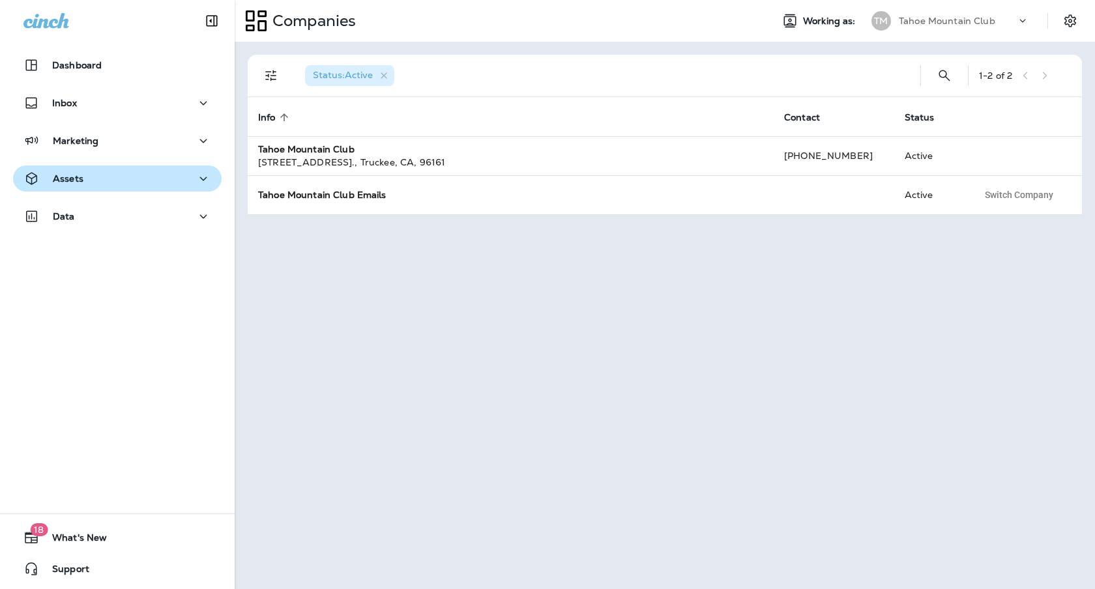
click at [57, 166] on button "Assets" at bounding box center [117, 178] width 208 height 26
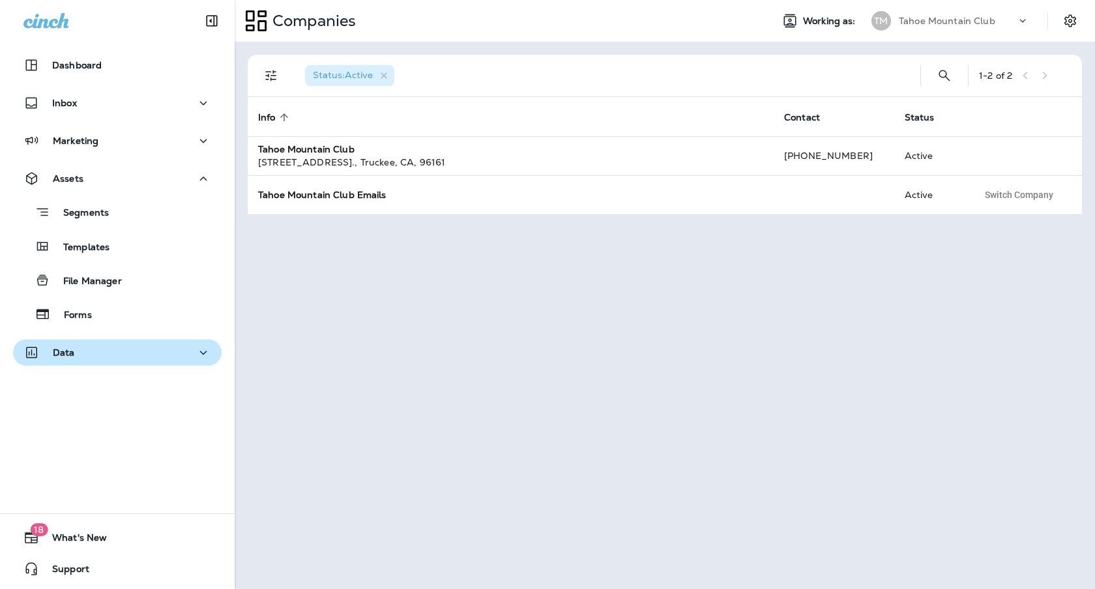
click at [71, 356] on p "Data" at bounding box center [64, 352] width 22 height 10
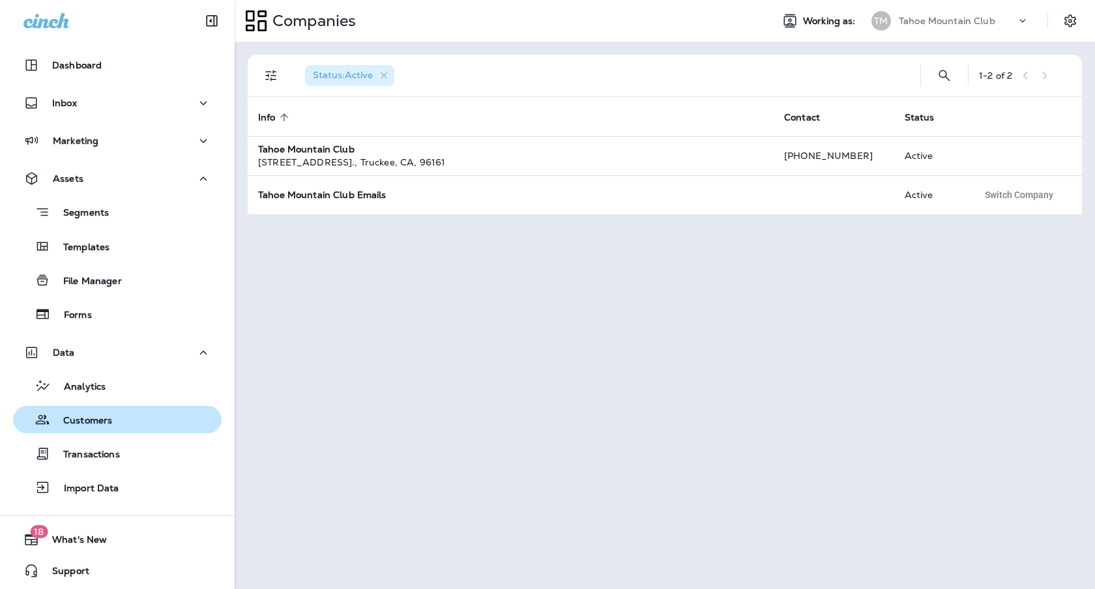
click at [122, 415] on div "Customers" at bounding box center [117, 420] width 198 height 20
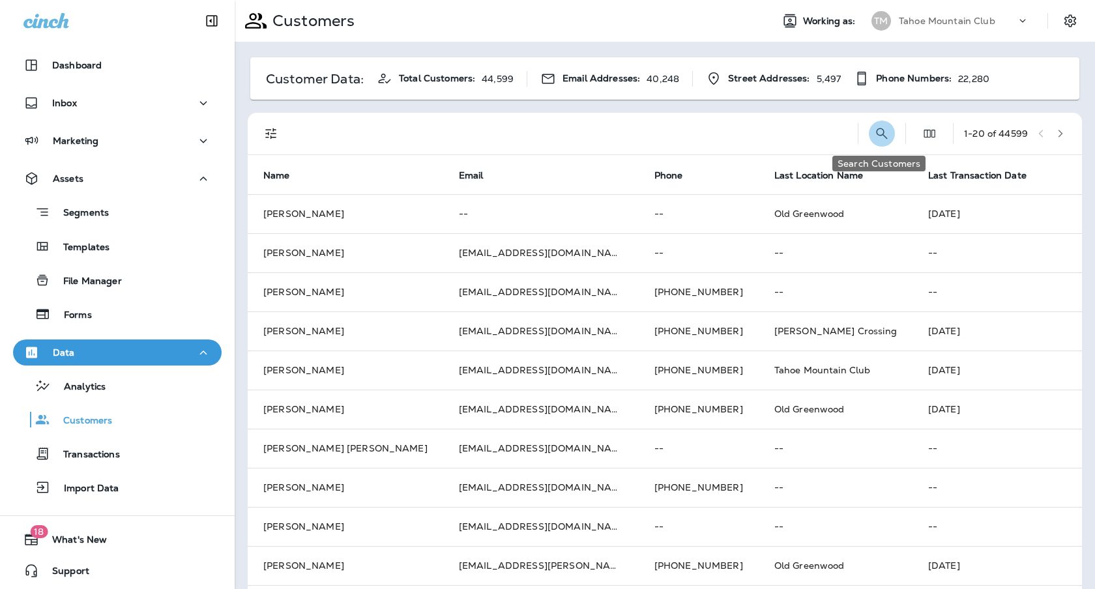
click at [882, 137] on icon "Search Customers" at bounding box center [882, 134] width 16 height 16
type input "**********"
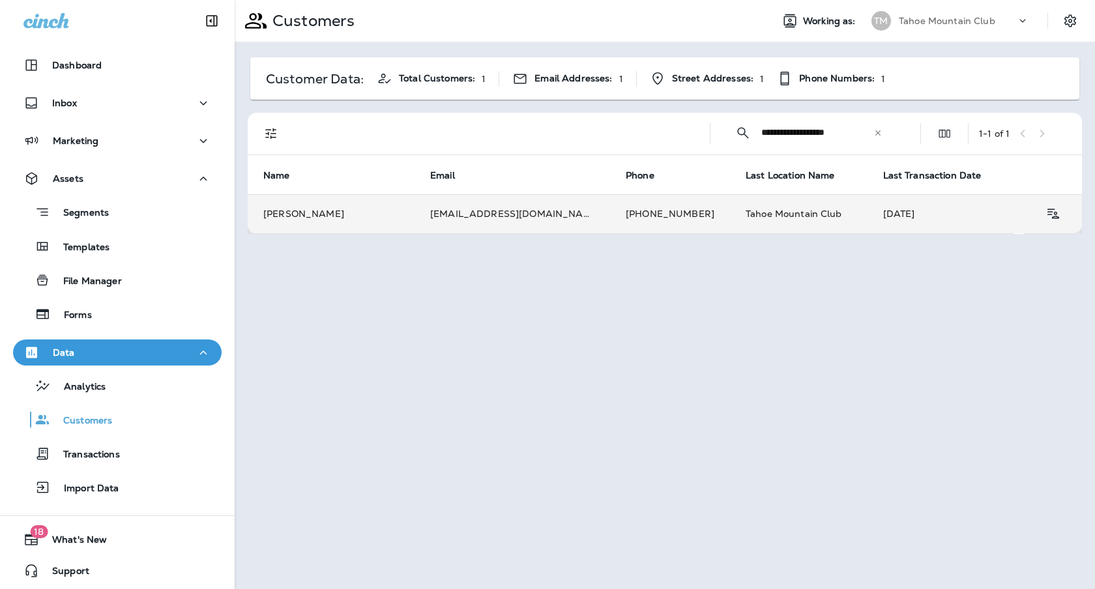
click at [348, 222] on td "[PERSON_NAME]" at bounding box center [331, 213] width 167 height 39
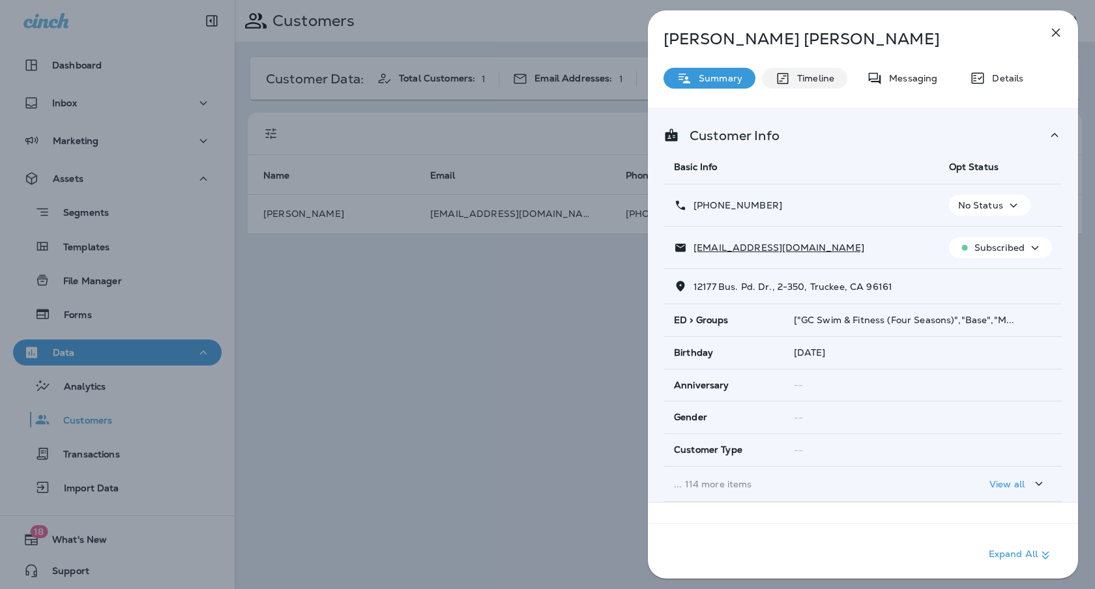
click at [809, 85] on div "Timeline" at bounding box center [804, 78] width 85 height 21
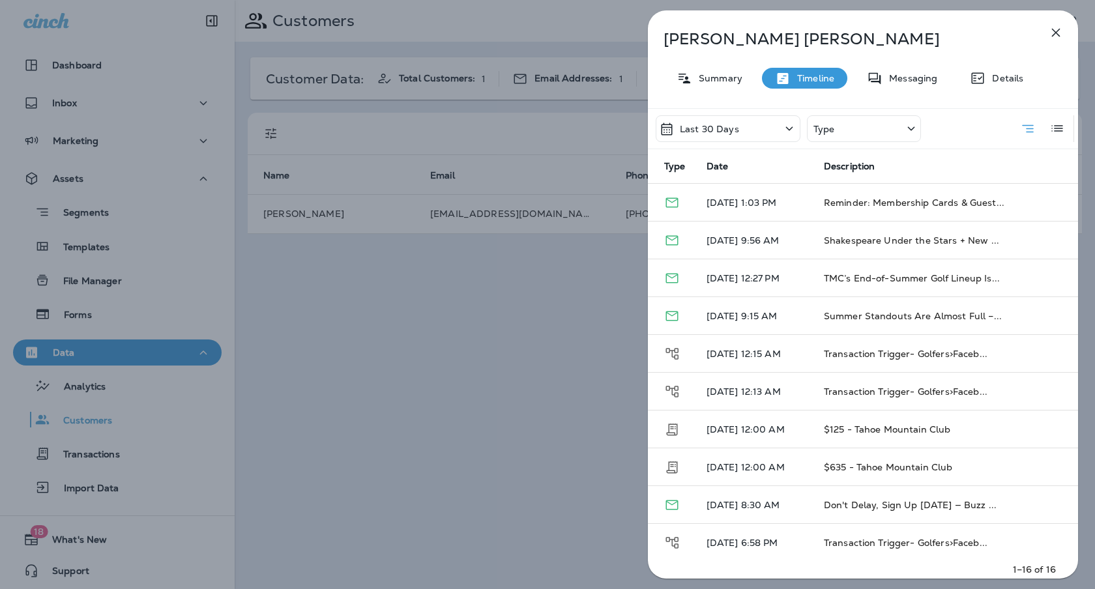
click at [841, 130] on div "Type" at bounding box center [864, 128] width 114 height 27
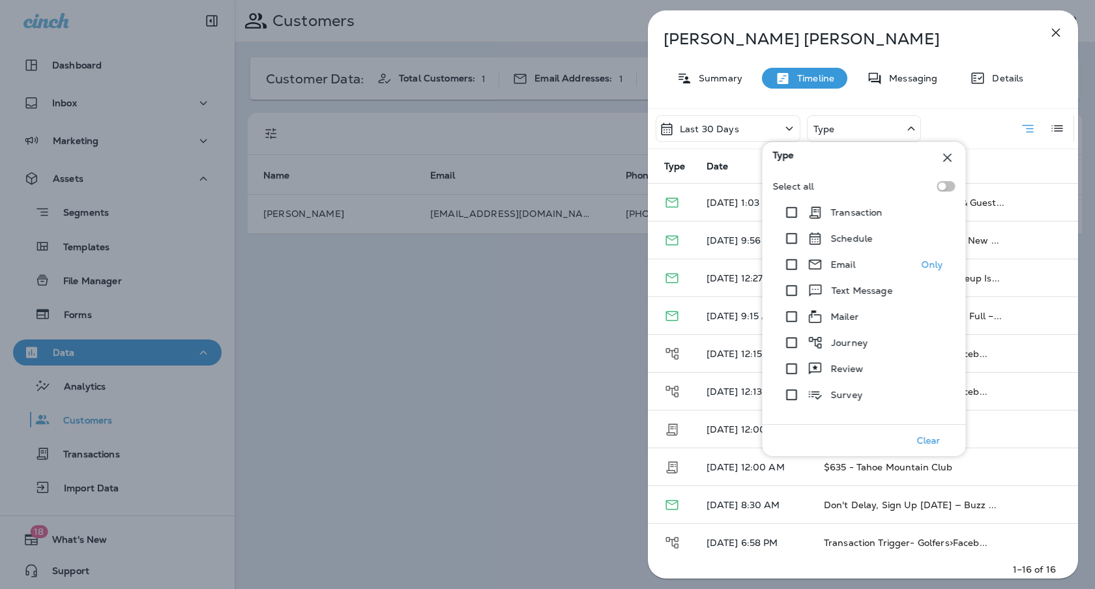
click at [806, 262] on div "Email" at bounding box center [817, 265] width 77 height 26
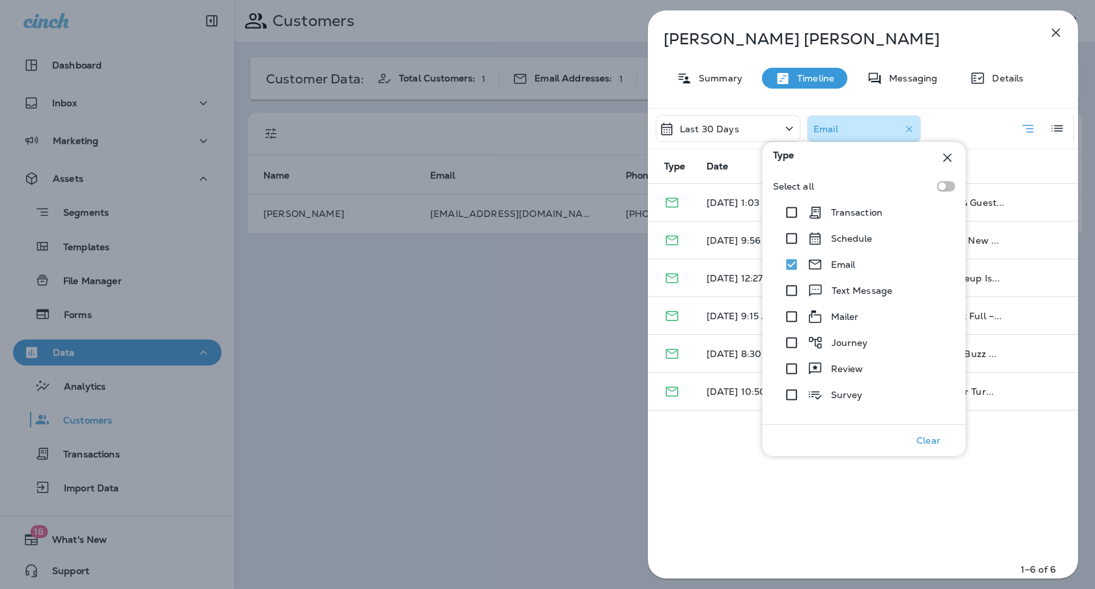
click at [949, 53] on div "[PERSON_NAME] Summary Timeline Messaging Details Last 30 Days Email Type Date D…" at bounding box center [863, 298] width 430 height 576
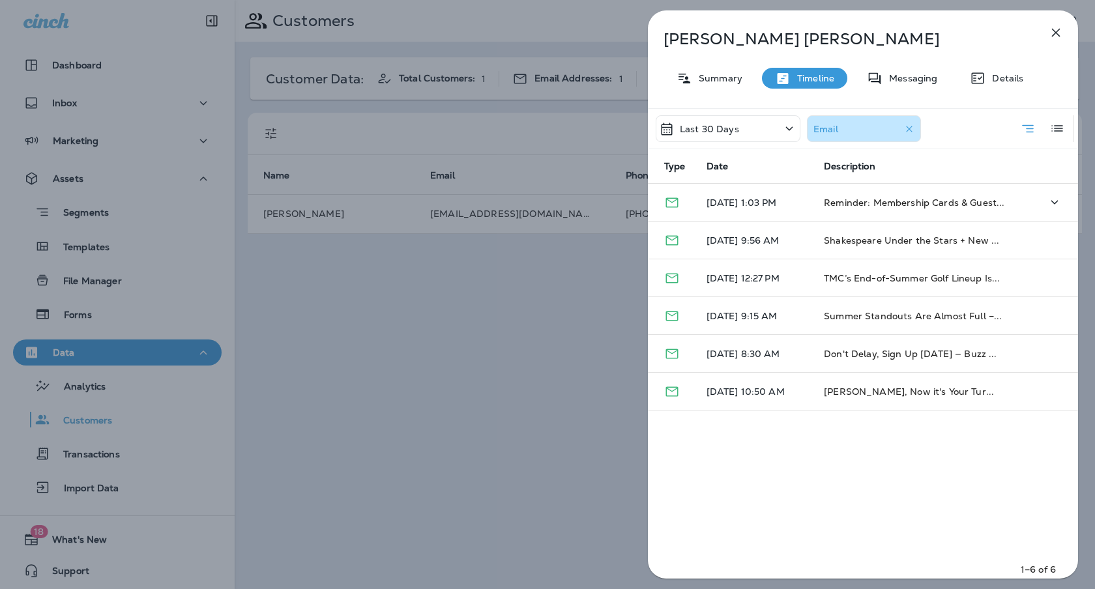
click at [841, 193] on td "Reminder: Membership Cards & Guest..." at bounding box center [910, 203] width 195 height 38
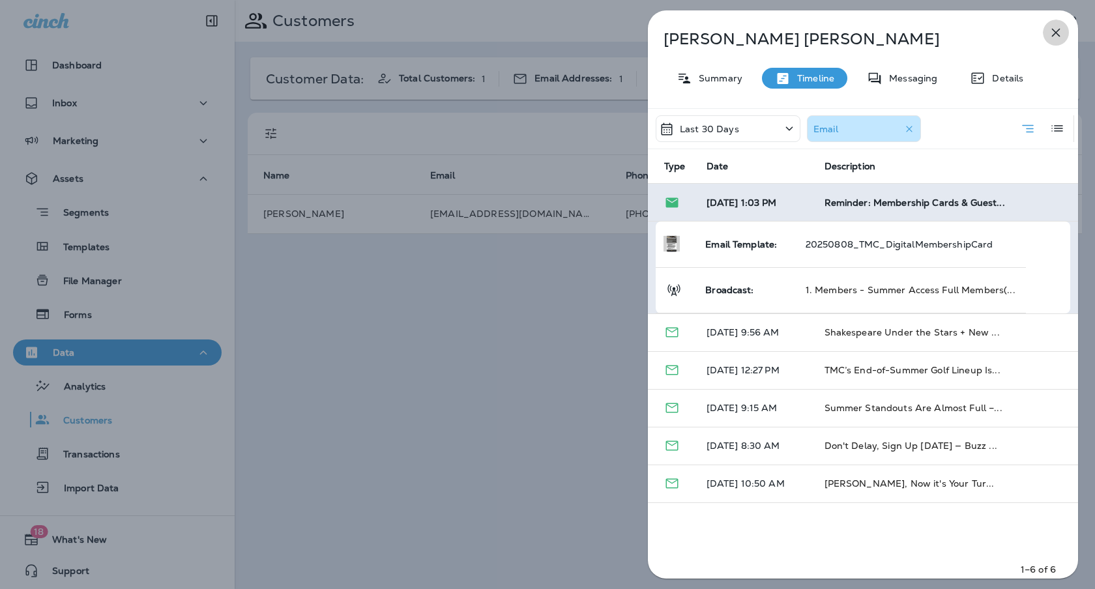
click at [1057, 33] on icon "button" at bounding box center [1056, 33] width 16 height 16
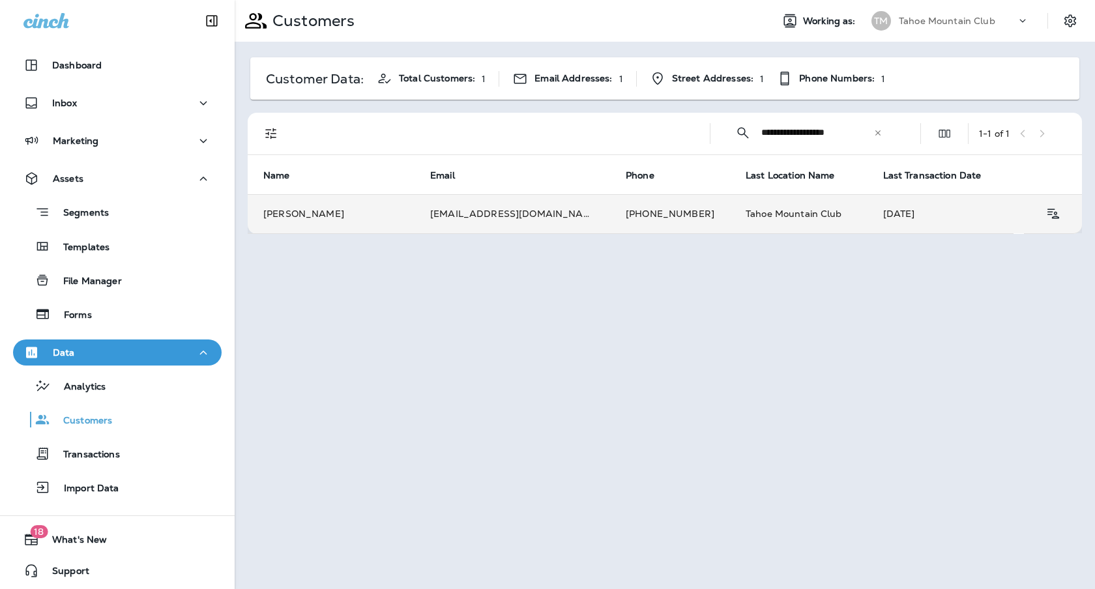
click at [335, 222] on td "[PERSON_NAME]" at bounding box center [331, 213] width 167 height 39
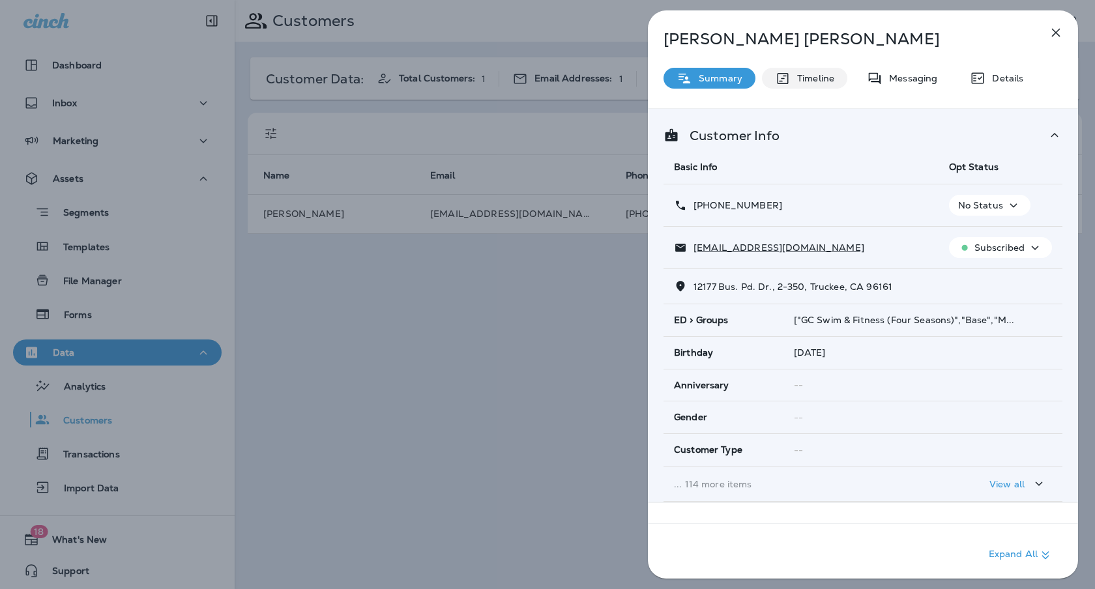
click at [832, 82] on p "Timeline" at bounding box center [812, 78] width 44 height 10
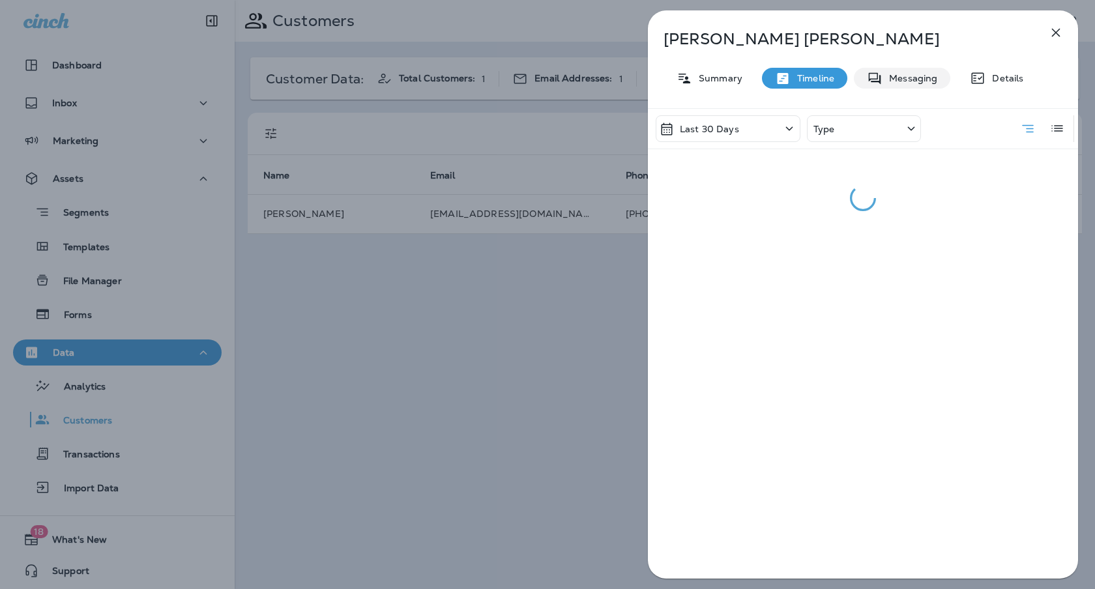
click at [905, 67] on div "[PERSON_NAME] Summary Timeline Messaging Details Last 30 Days Type" at bounding box center [863, 298] width 430 height 576
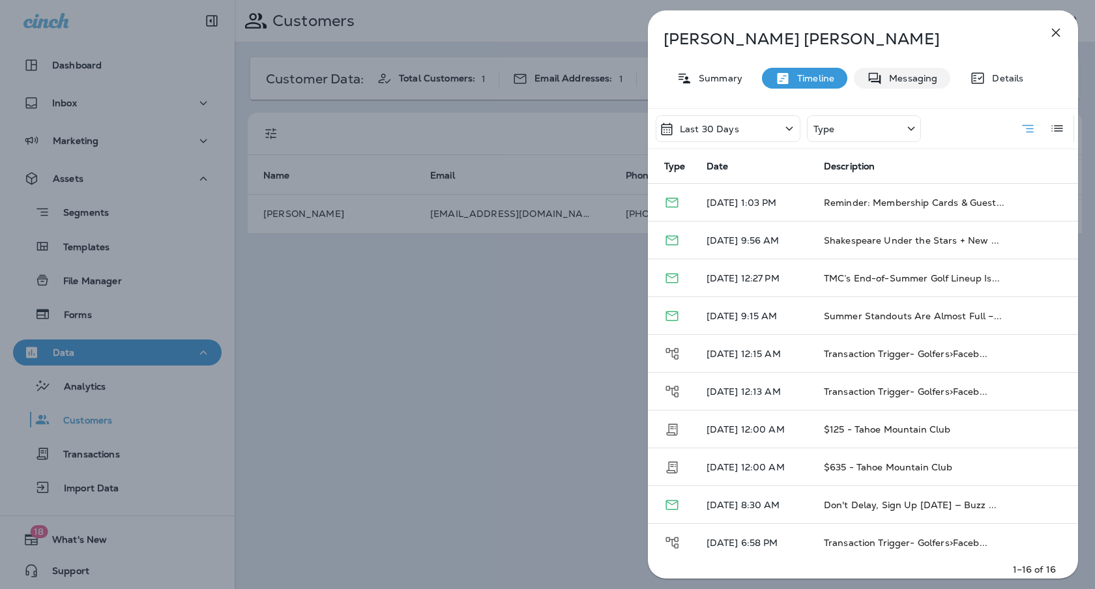
click at [895, 80] on p "Messaging" at bounding box center [909, 78] width 55 height 10
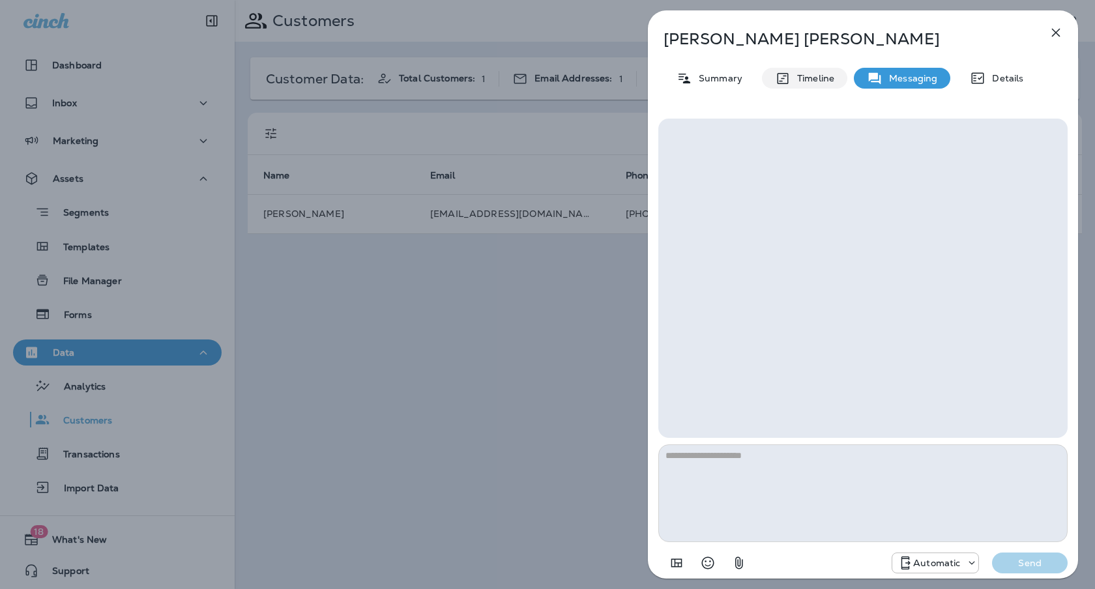
click at [796, 74] on p "Timeline" at bounding box center [812, 78] width 44 height 10
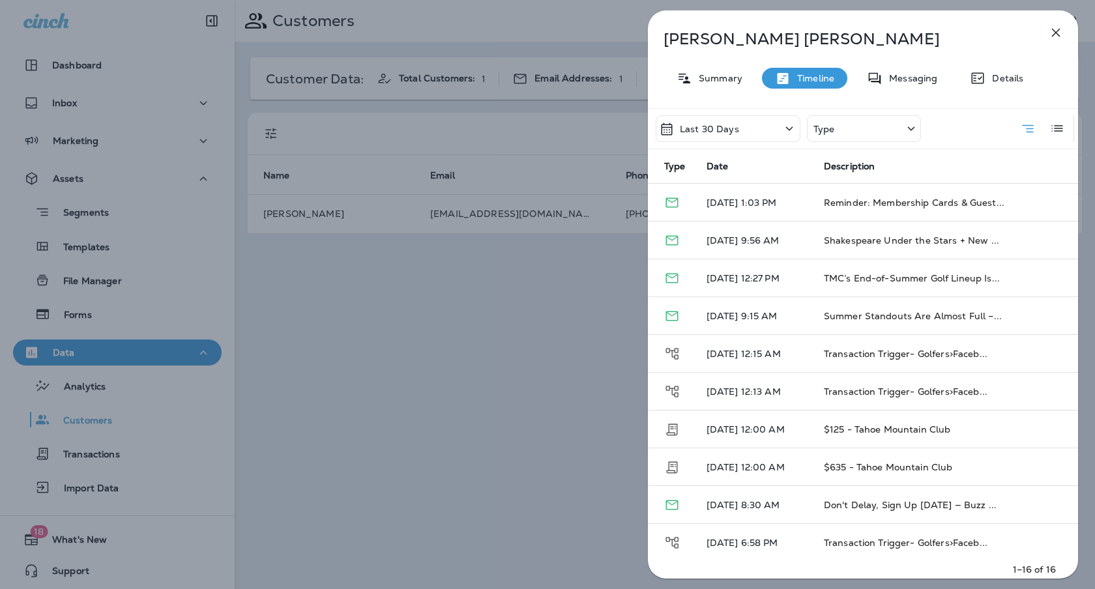
click at [852, 124] on div "Type" at bounding box center [864, 128] width 114 height 27
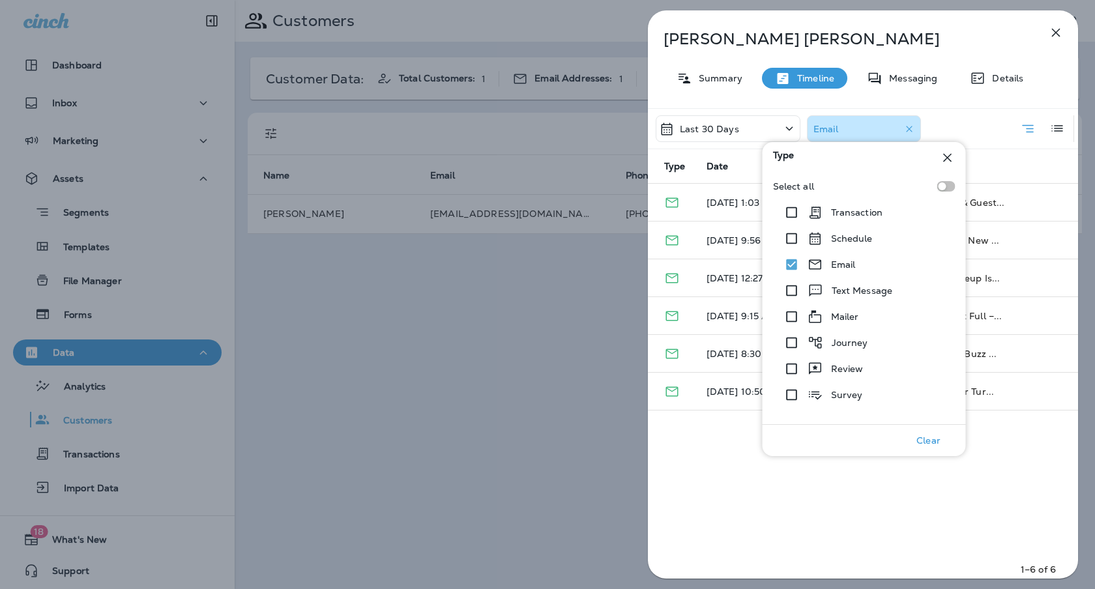
click at [973, 116] on div "Last 30 Days Email" at bounding box center [863, 129] width 430 height 40
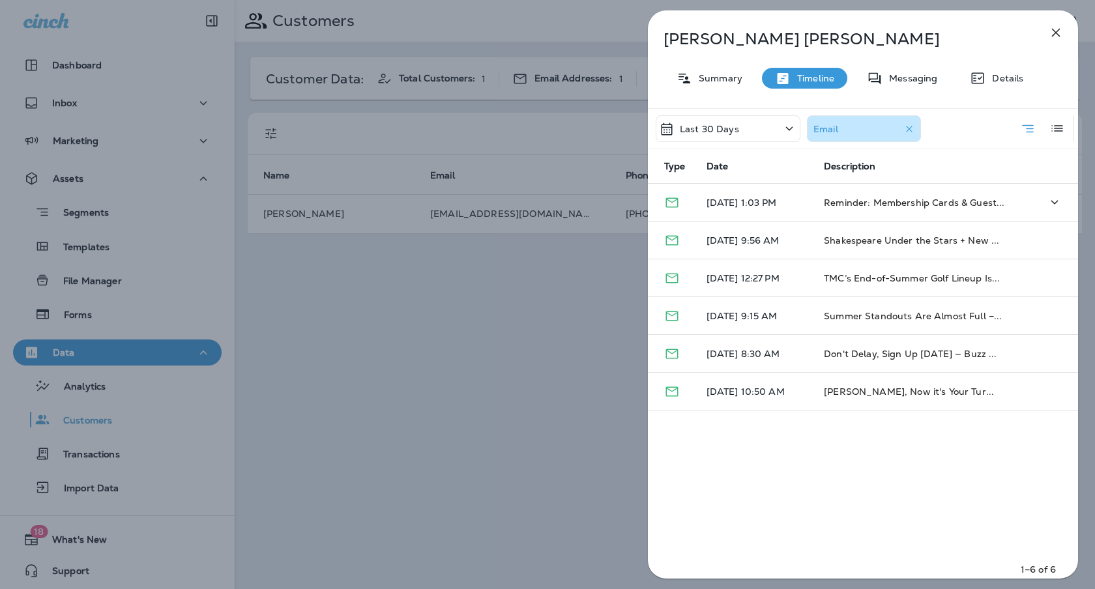
click at [669, 201] on icon "Email - Opened" at bounding box center [672, 203] width 16 height 16
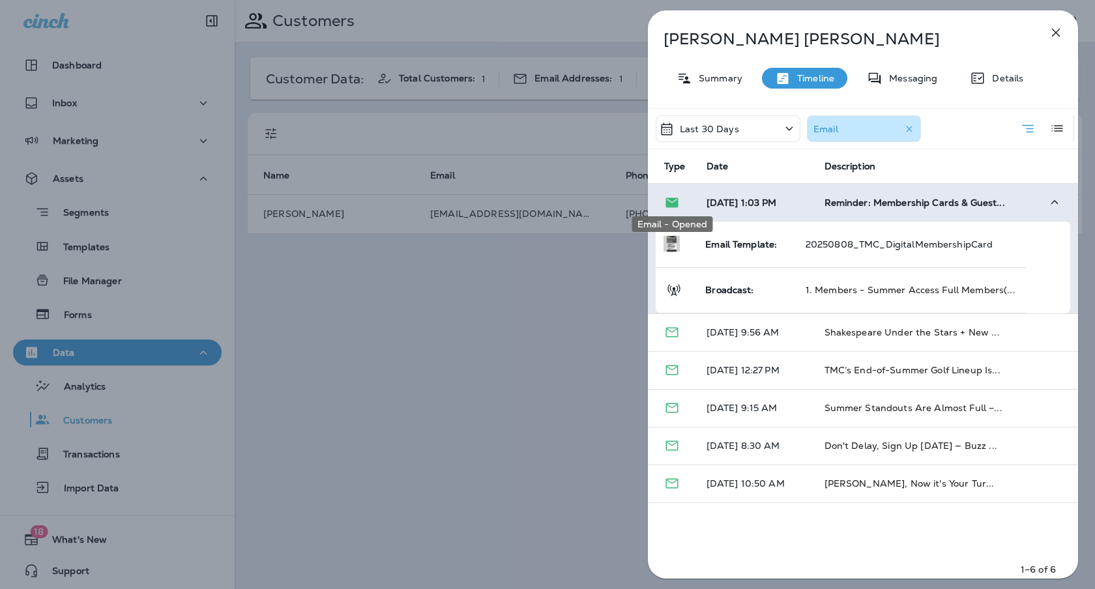
click at [671, 204] on icon "Email - Opened" at bounding box center [672, 202] width 12 height 10
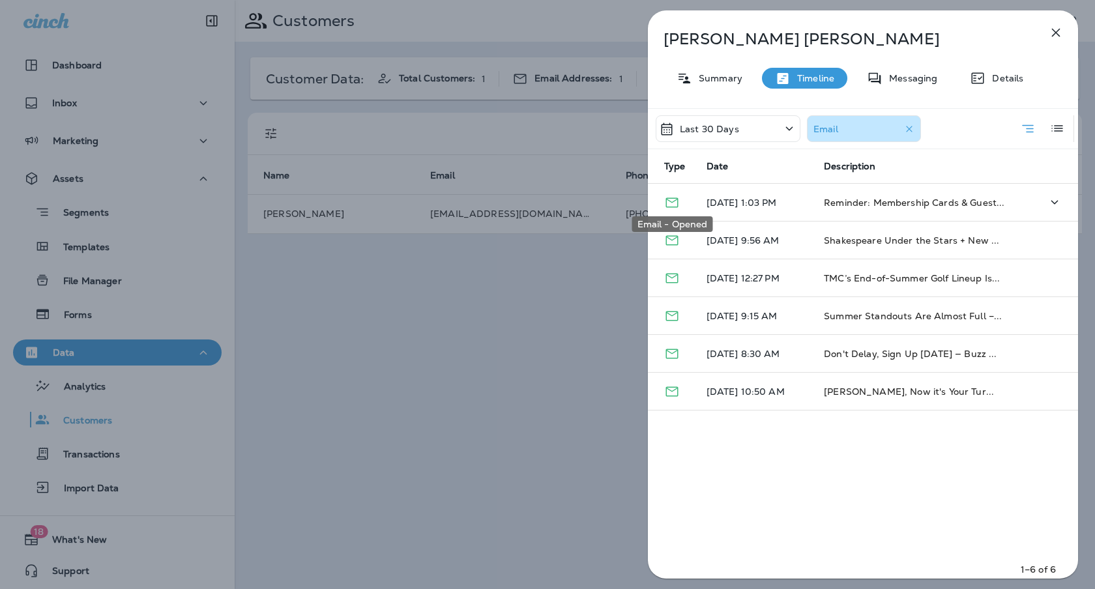
click at [671, 204] on icon "Email - Opened" at bounding box center [672, 203] width 16 height 16
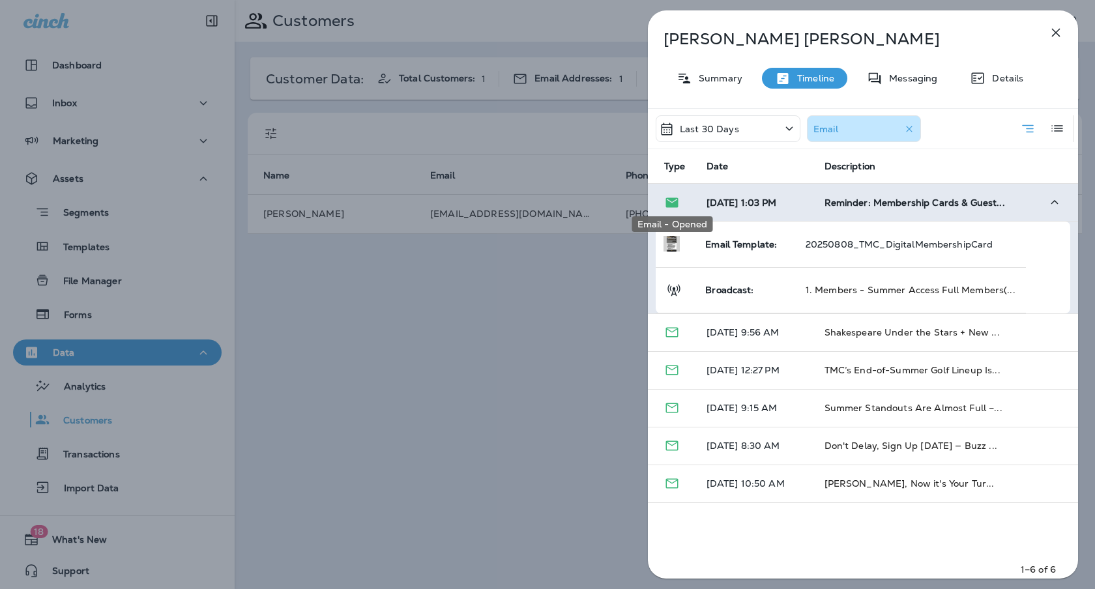
click at [671, 204] on icon "Email - Opened" at bounding box center [672, 202] width 12 height 10
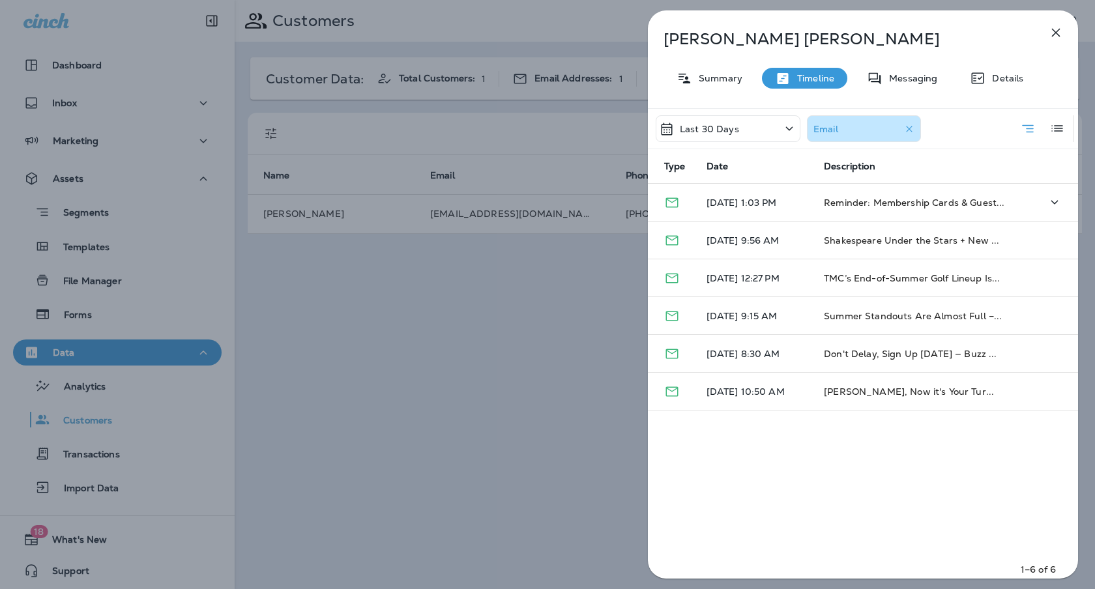
click at [374, 165] on div "[PERSON_NAME] Summary Timeline Messaging Details Last 30 Days Email Type Date D…" at bounding box center [547, 294] width 1095 height 589
